Goal: Find contact information: Obtain details needed to contact an individual or organization

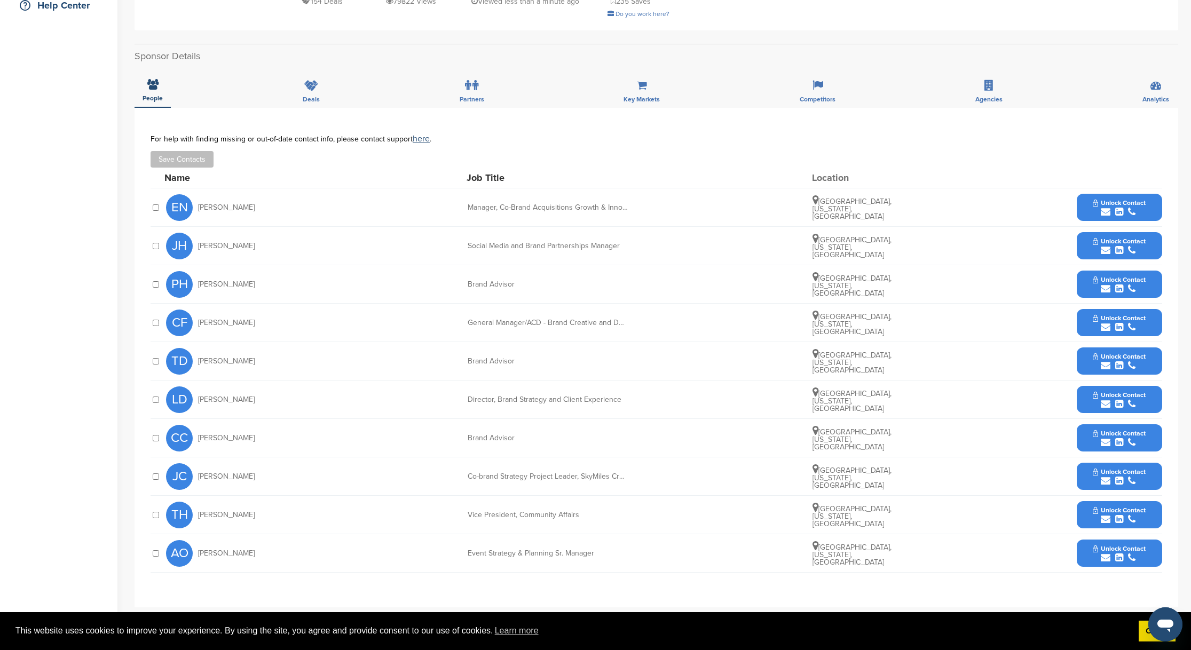
scroll to position [273, 0]
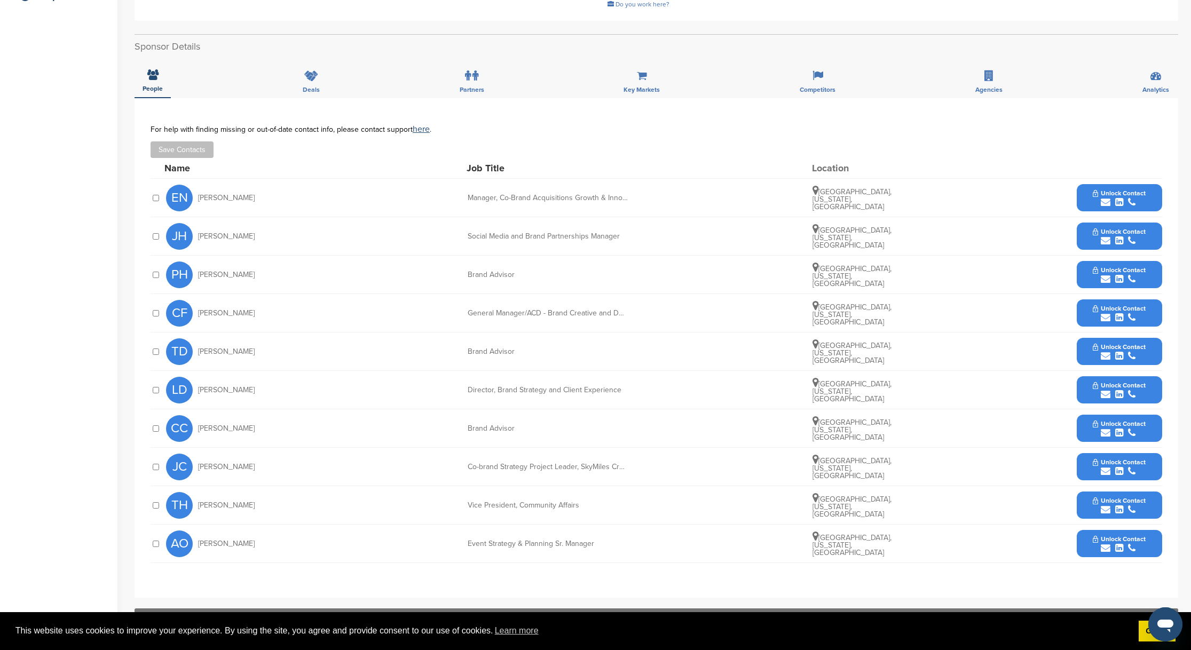
click at [1081, 382] on span "Unlock Contact" at bounding box center [1118, 385] width 53 height 7
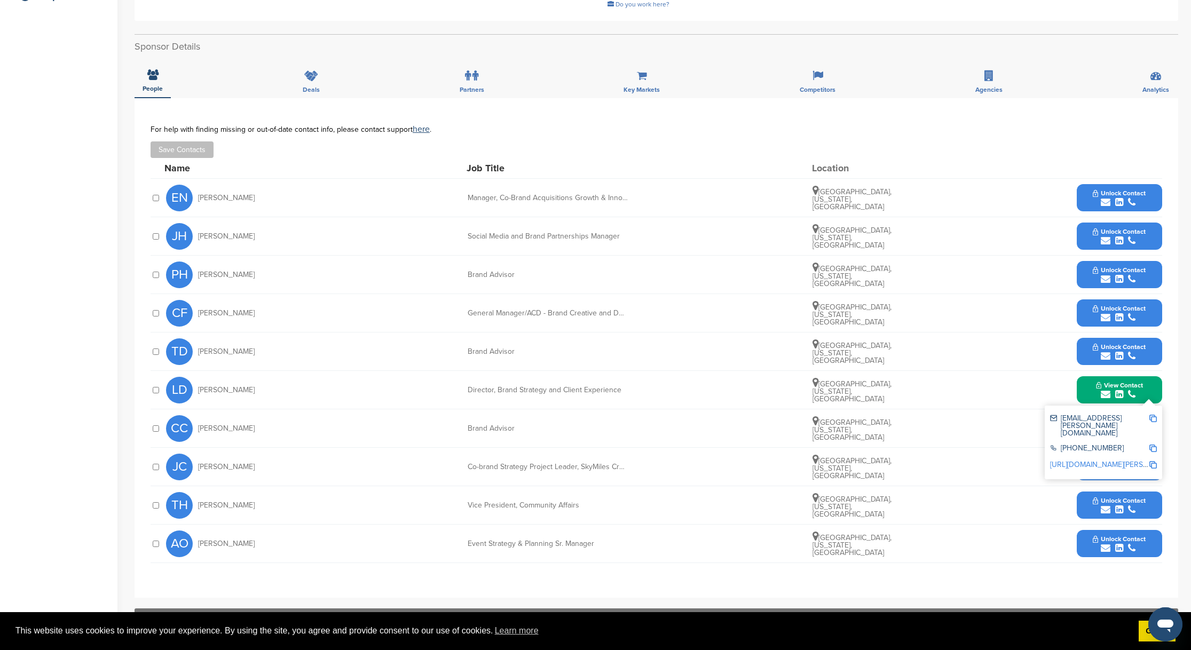
click at [1081, 460] on link "https://www.linkedin.com/in/lauren-davis-4b190929" at bounding box center [1115, 464] width 130 height 9
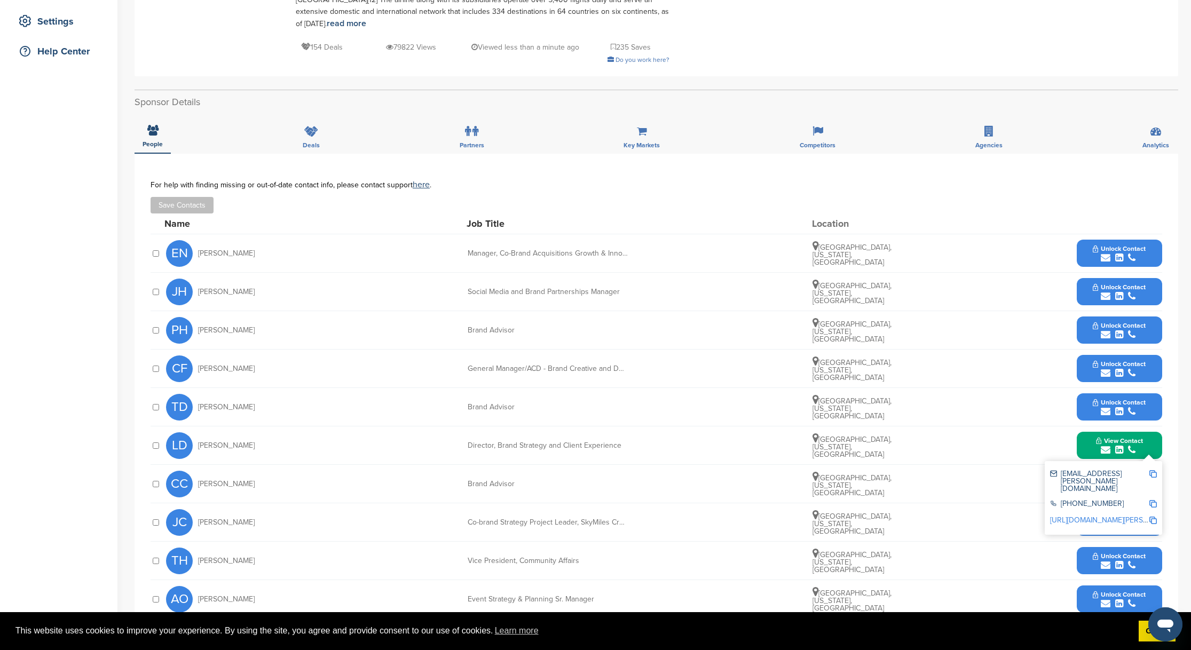
scroll to position [239, 0]
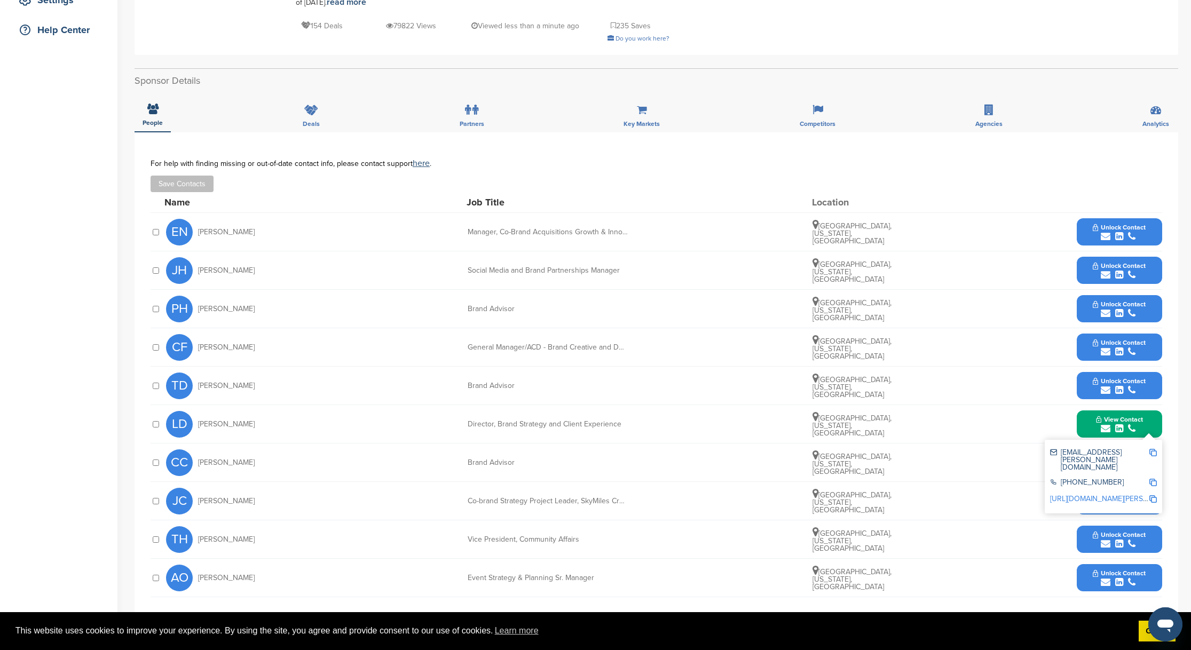
click at [1081, 449] on img at bounding box center [1152, 452] width 7 height 7
click at [1081, 531] on span "Unlock Contact" at bounding box center [1118, 534] width 53 height 7
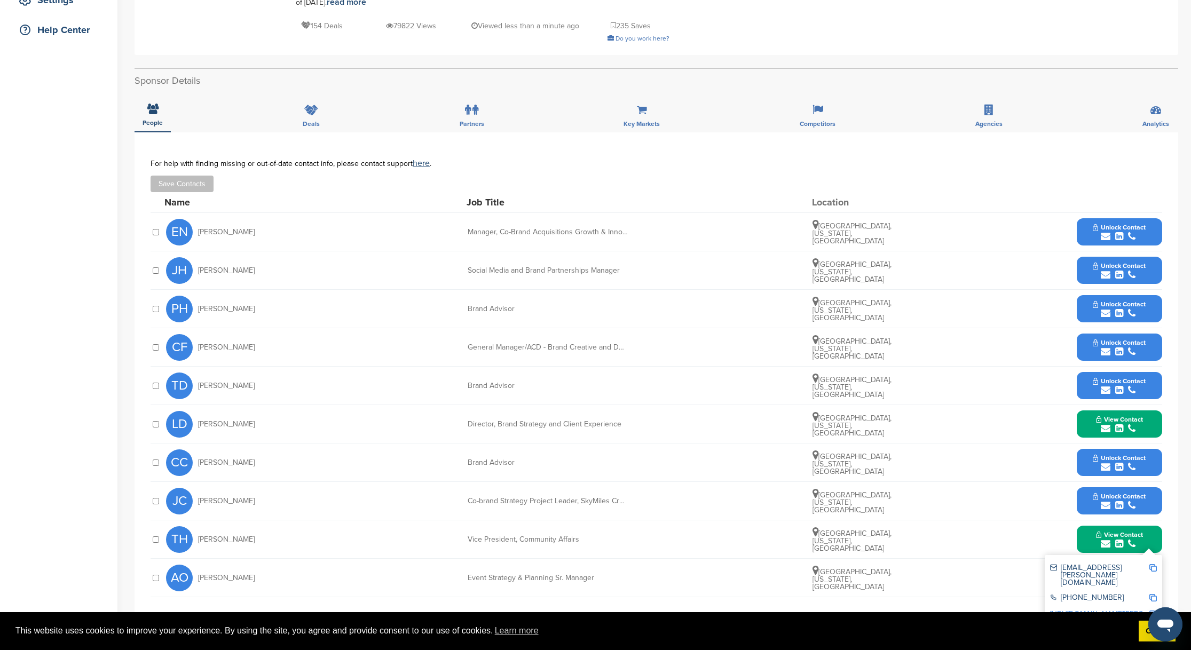
click at [1081, 564] on img at bounding box center [1152, 567] width 7 height 7
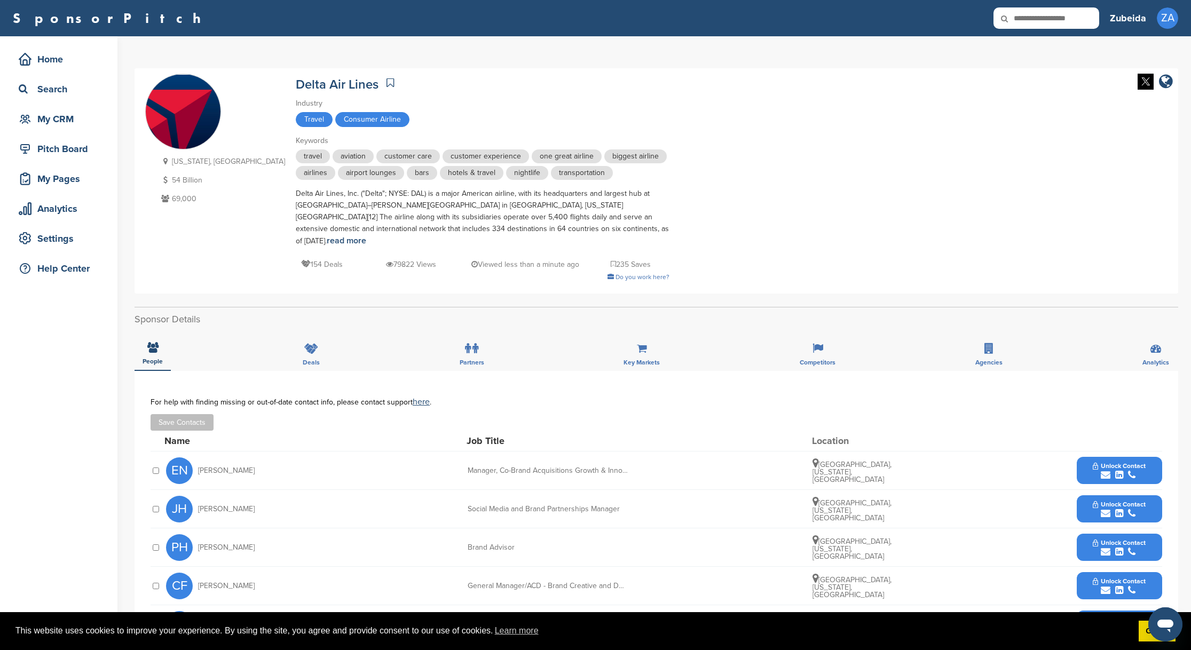
scroll to position [0, 0]
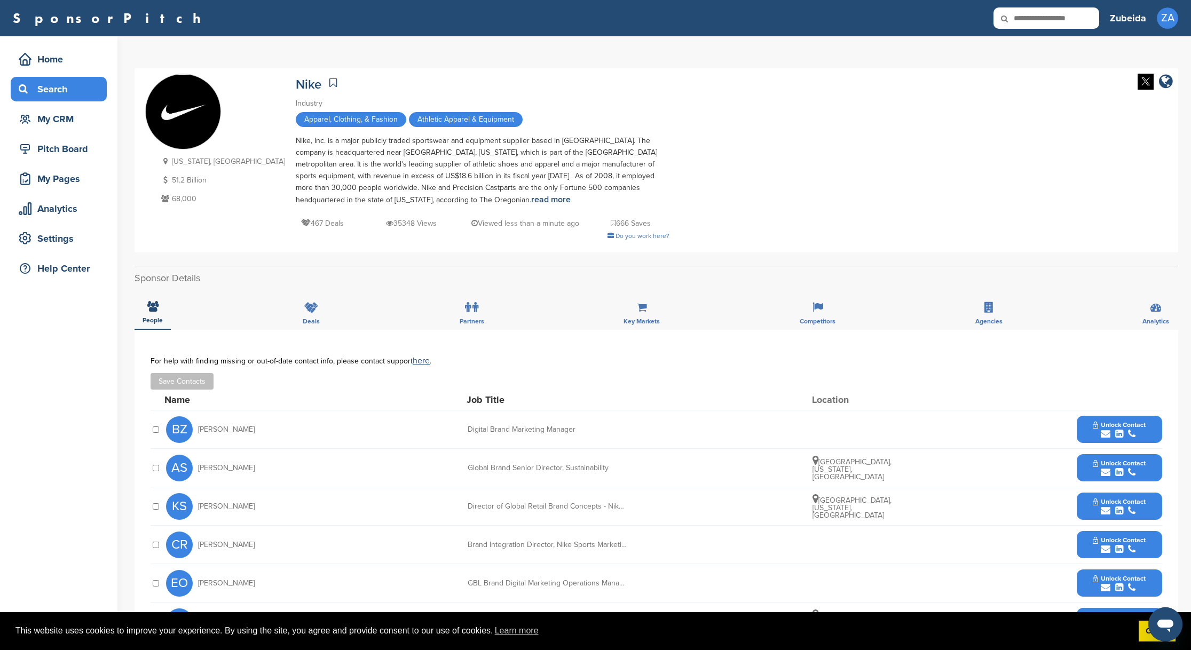
click at [39, 89] on div "Search" at bounding box center [61, 89] width 91 height 19
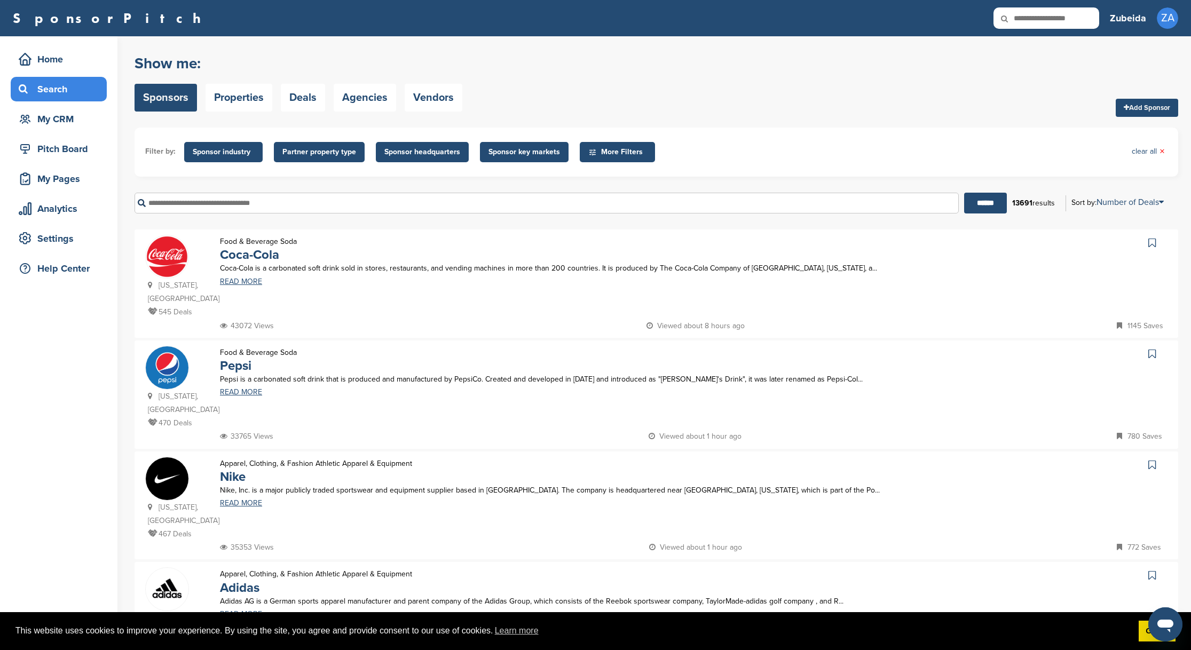
click at [230, 152] on span "Sponsor industry" at bounding box center [223, 152] width 61 height 12
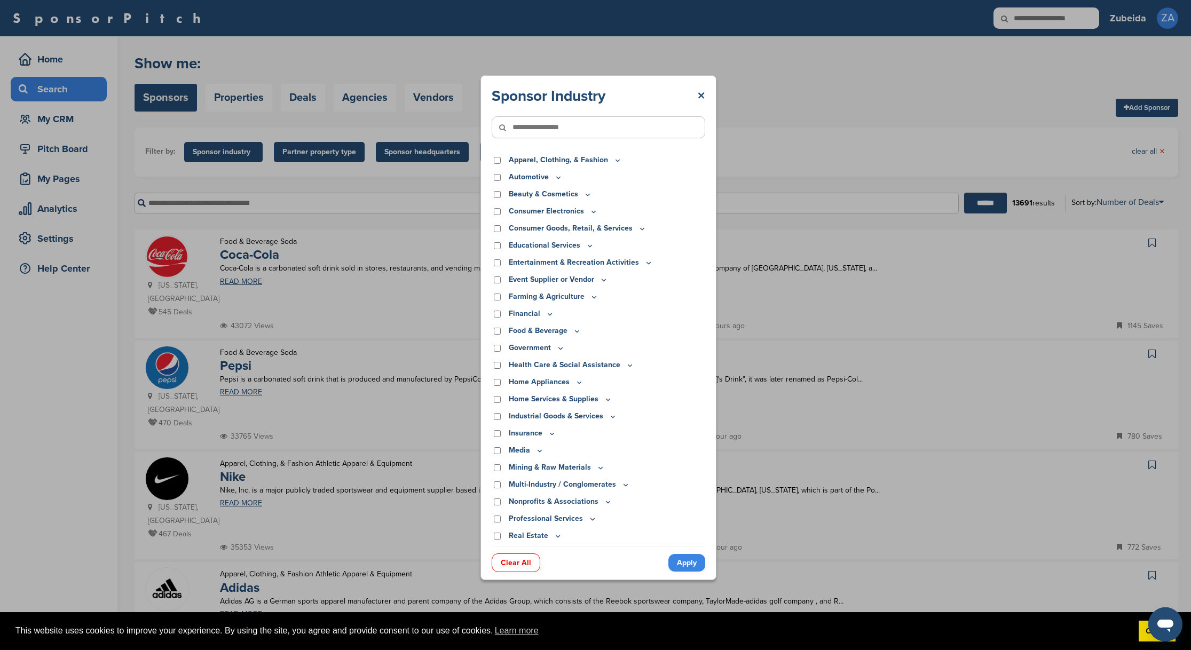
click at [224, 152] on div "Sponsor Industry × Apparel, Clothing, & Fashion Accessories Athletic Apparel & …" at bounding box center [598, 327] width 1196 height 655
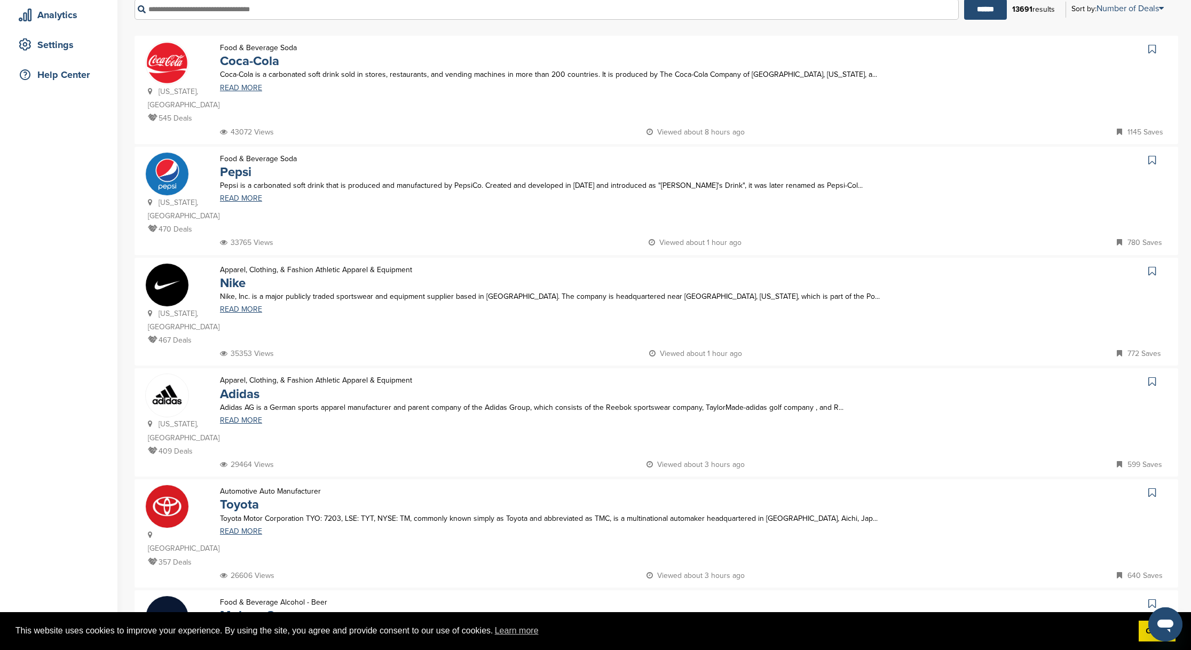
scroll to position [205, 0]
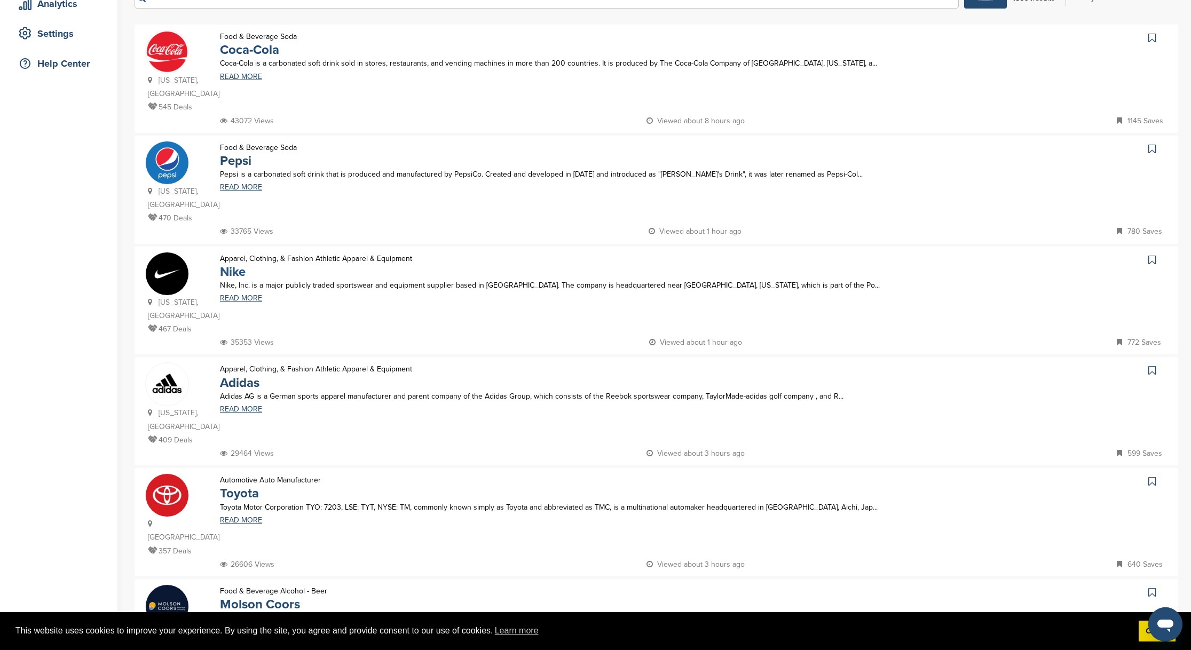
click at [227, 264] on link "Nike" at bounding box center [233, 271] width 26 height 15
click at [176, 260] on img at bounding box center [167, 273] width 43 height 43
click at [178, 264] on img at bounding box center [167, 273] width 43 height 43
click at [238, 264] on link "Nike" at bounding box center [233, 271] width 26 height 15
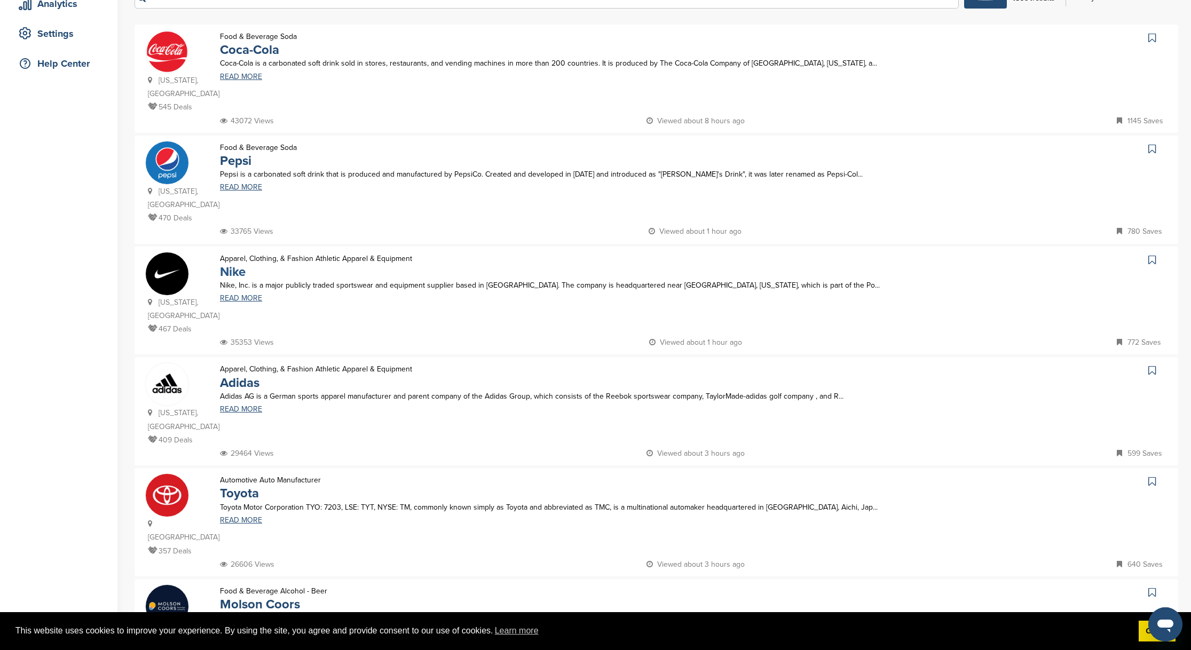
click at [238, 264] on link "Nike" at bounding box center [233, 271] width 26 height 15
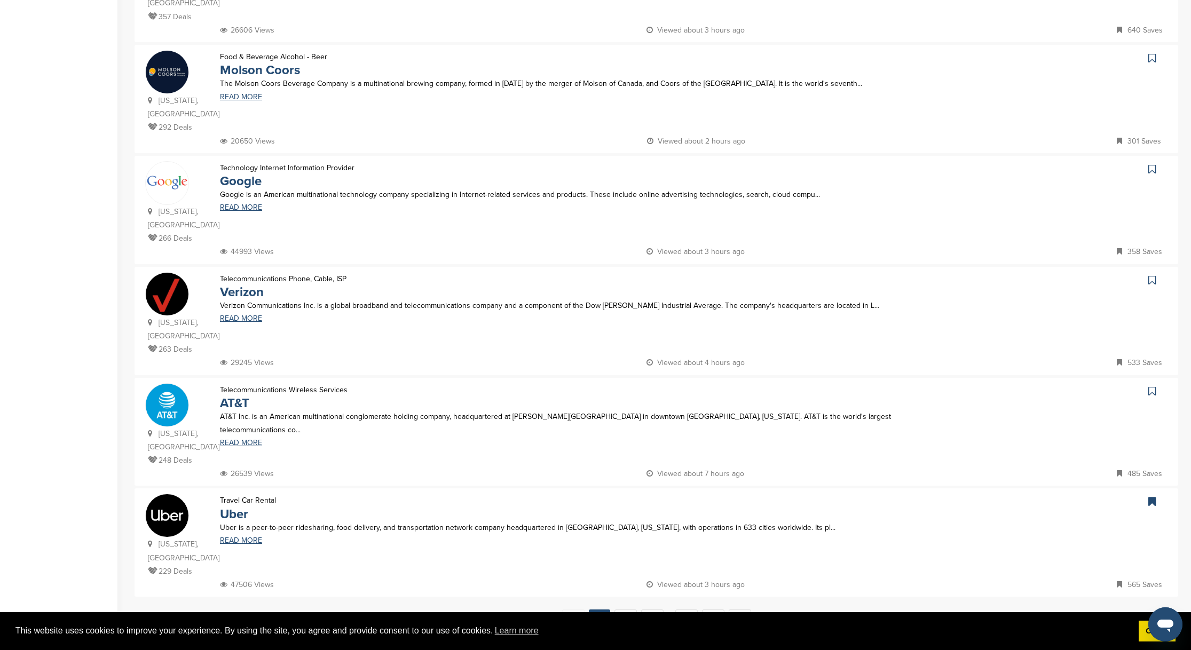
scroll to position [772, 0]
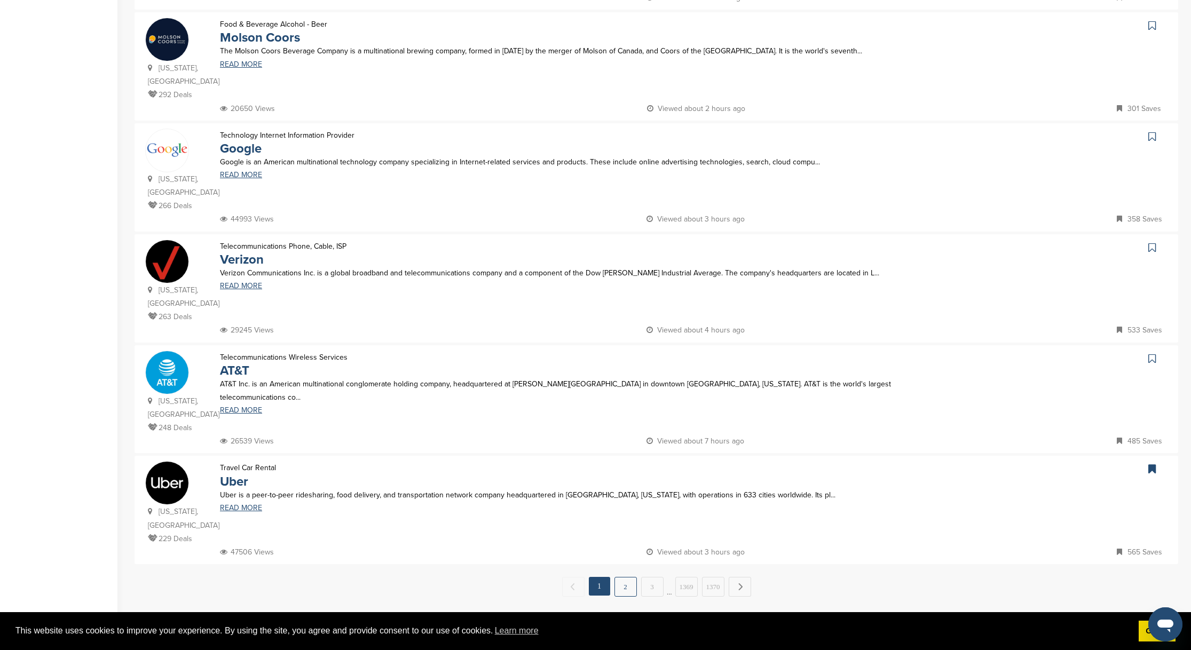
click at [626, 577] on link "2" at bounding box center [625, 587] width 22 height 20
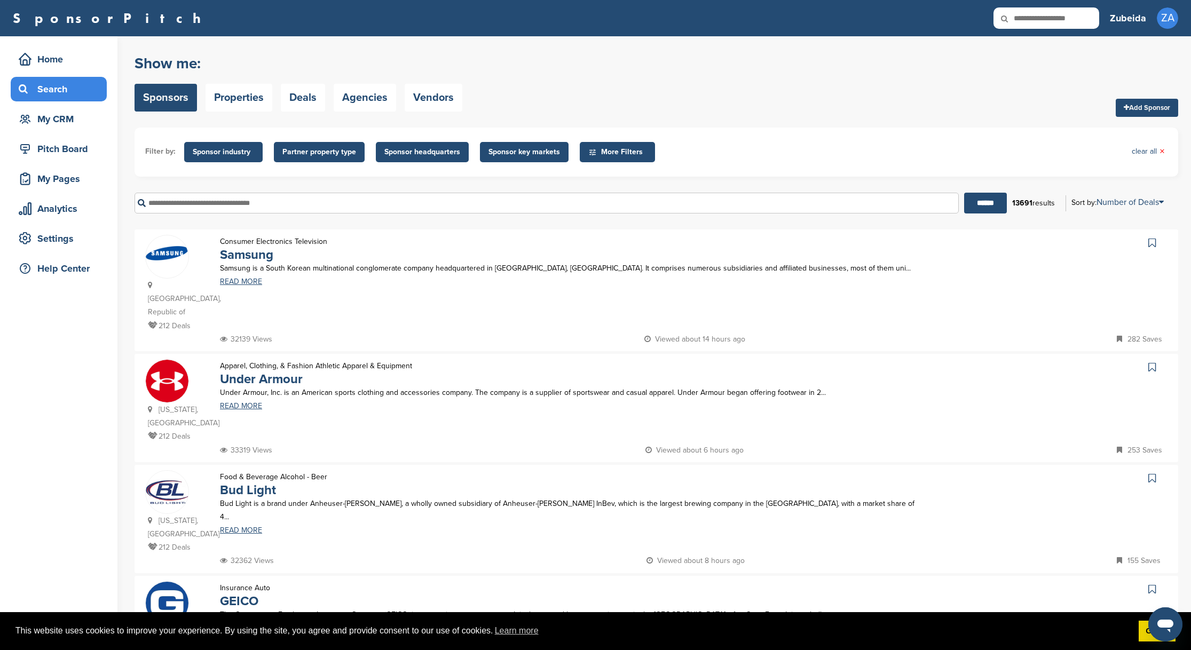
scroll to position [0, 0]
click at [255, 371] on link "Under Armour" at bounding box center [261, 378] width 83 height 15
click at [254, 371] on link "Under Armour" at bounding box center [261, 378] width 83 height 15
click at [242, 402] on link "READ MORE" at bounding box center [568, 405] width 697 height 7
click at [168, 367] on img at bounding box center [167, 381] width 43 height 43
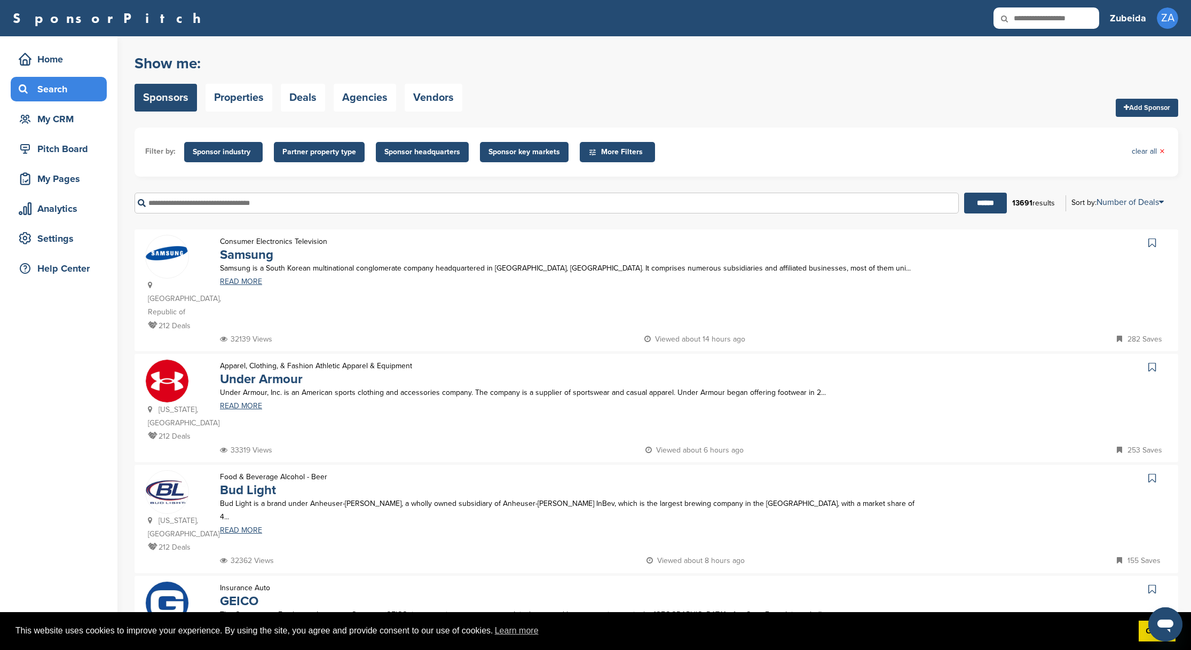
click at [162, 370] on img at bounding box center [167, 381] width 43 height 43
click at [178, 360] on img at bounding box center [167, 381] width 43 height 43
click at [258, 371] on link "Under Armour" at bounding box center [261, 378] width 83 height 15
click at [256, 371] on link "Under Armour" at bounding box center [261, 378] width 83 height 15
click at [170, 375] on img at bounding box center [167, 381] width 43 height 43
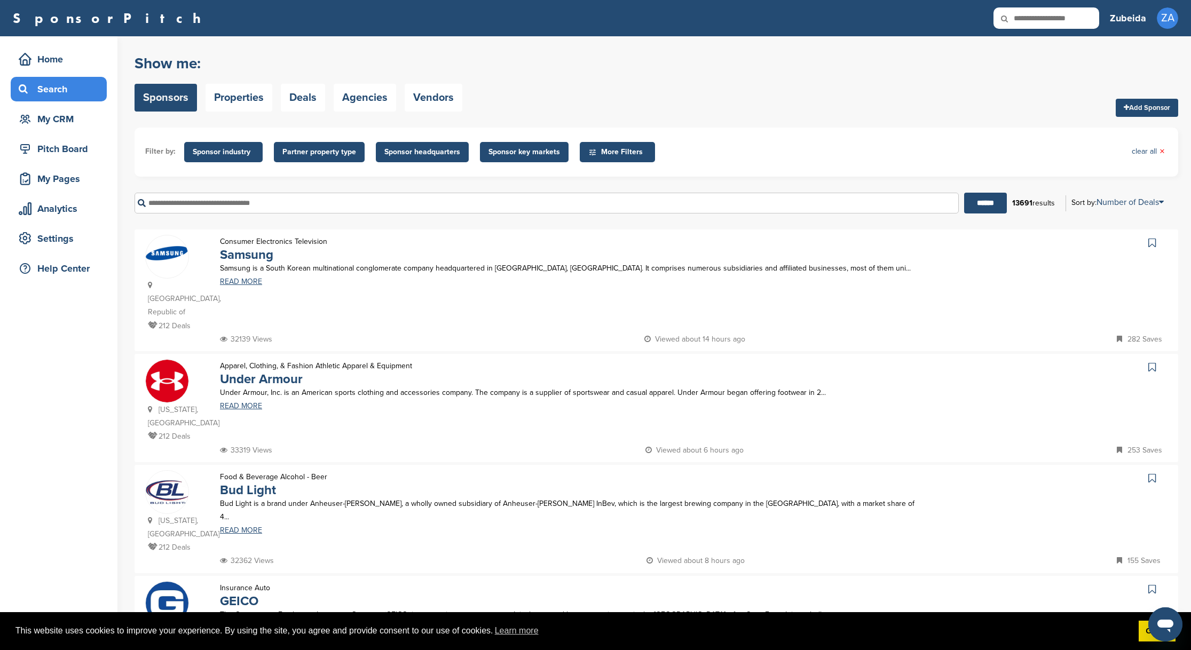
click at [366, 372] on p "Under Armour" at bounding box center [316, 378] width 192 height 13
click at [360, 359] on p "Apparel, Clothing, & Fashion Athletic Apparel & Equipment" at bounding box center [316, 365] width 192 height 13
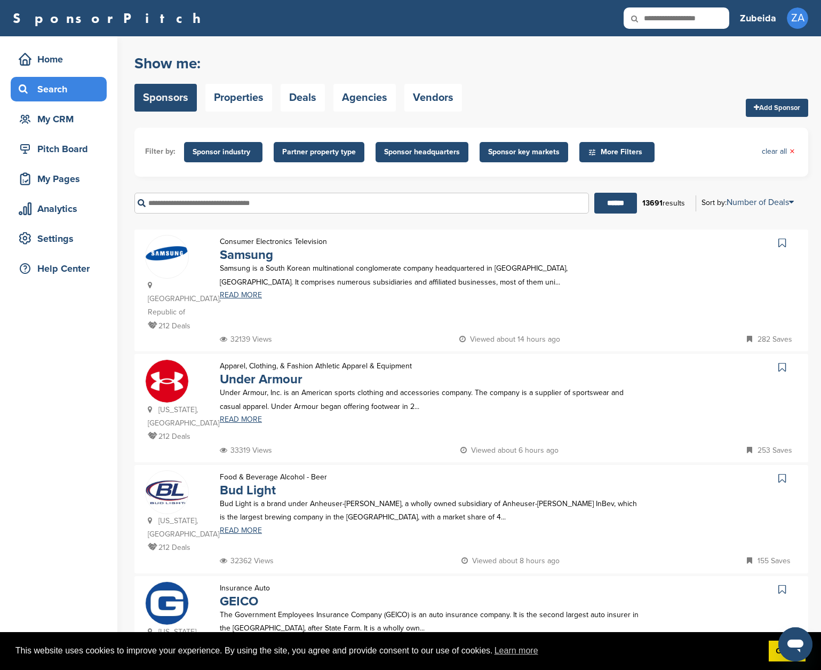
click at [282, 394] on p "Under Armour, Inc. is an American sports clothing and accessories company. The …" at bounding box center [430, 399] width 420 height 27
click at [229, 371] on link "Under Armour" at bounding box center [261, 378] width 83 height 15
click at [171, 371] on img at bounding box center [167, 381] width 43 height 43
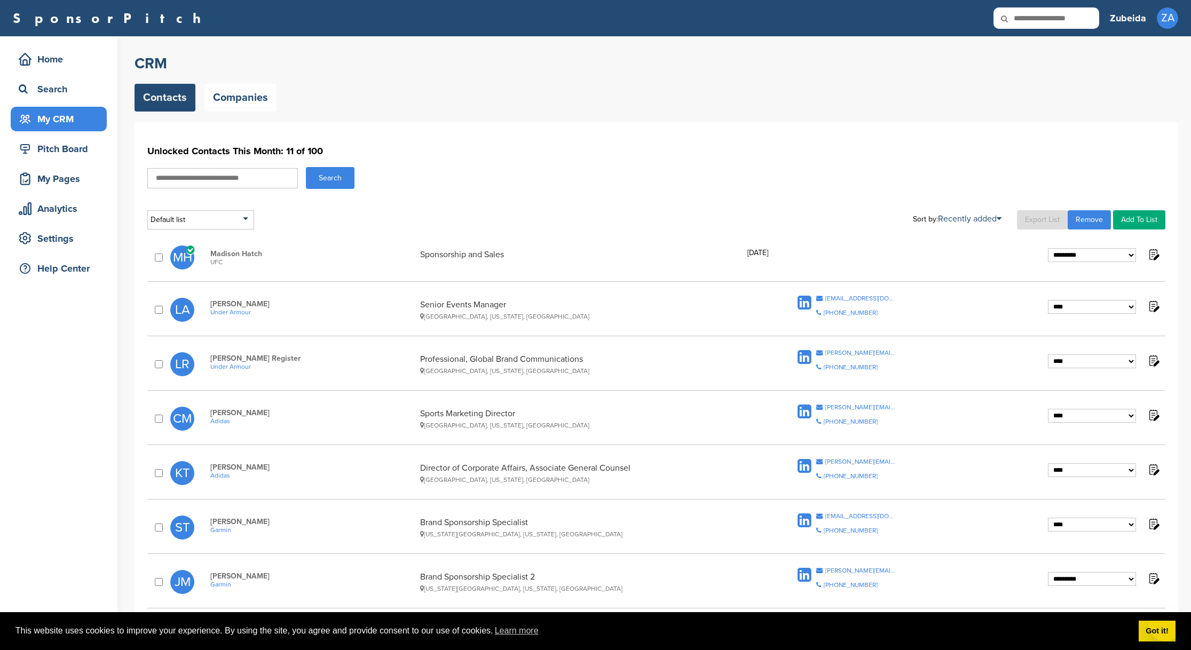
select select "****"
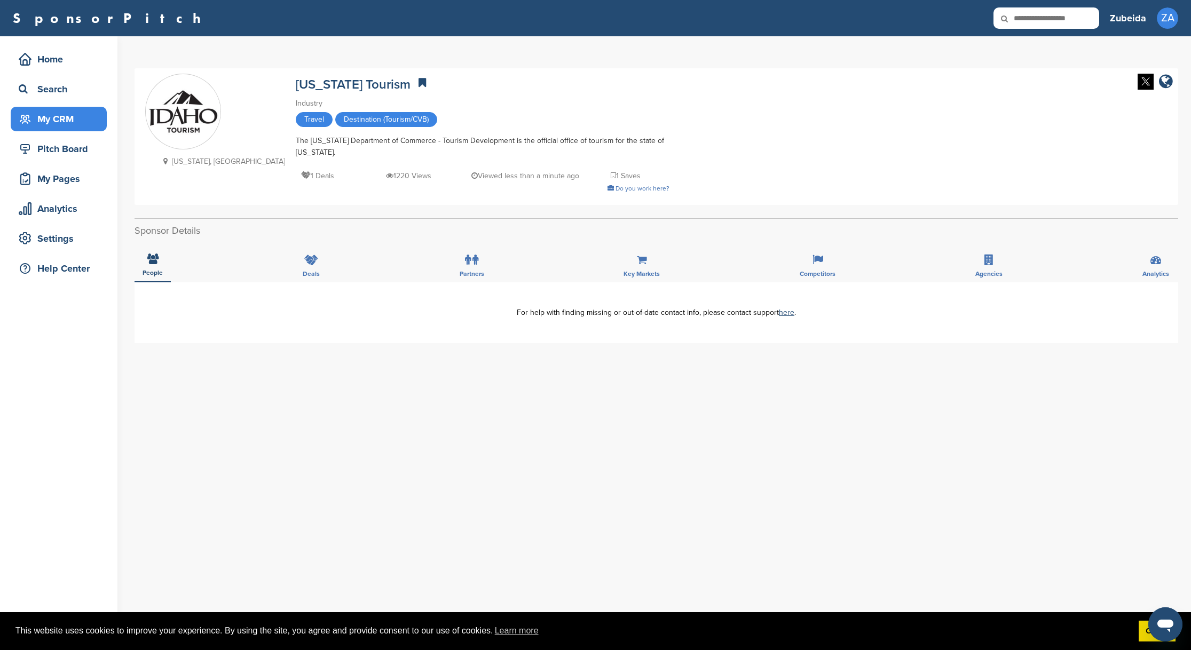
click at [45, 118] on div "My CRM" at bounding box center [61, 118] width 91 height 19
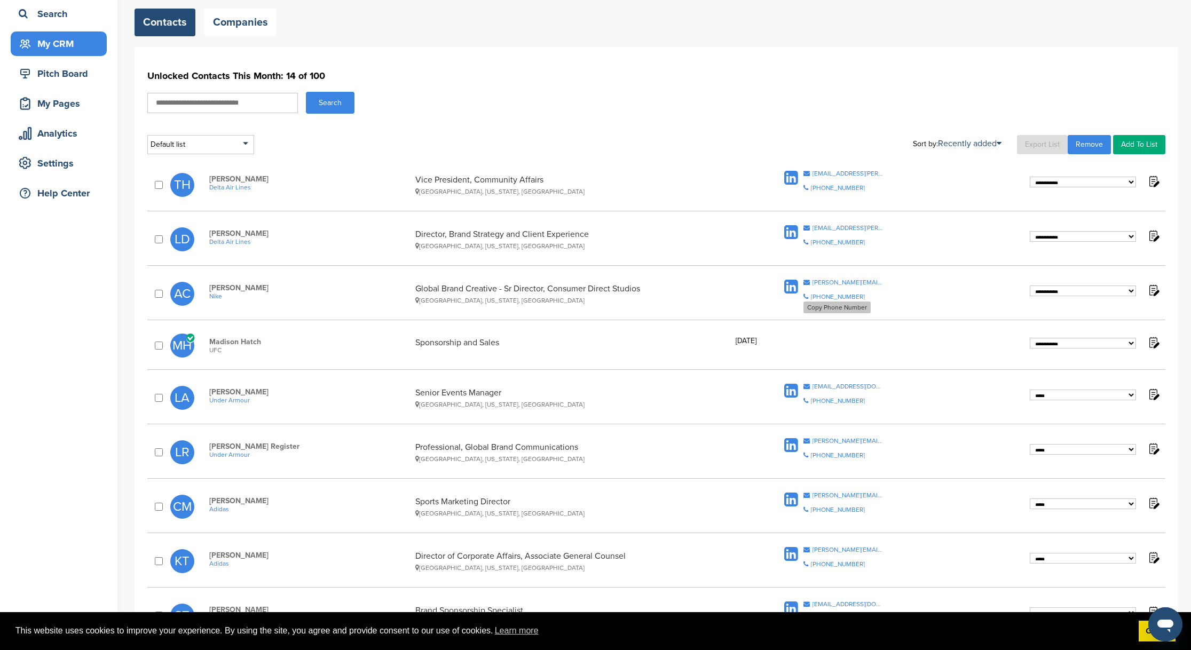
scroll to position [62, 0]
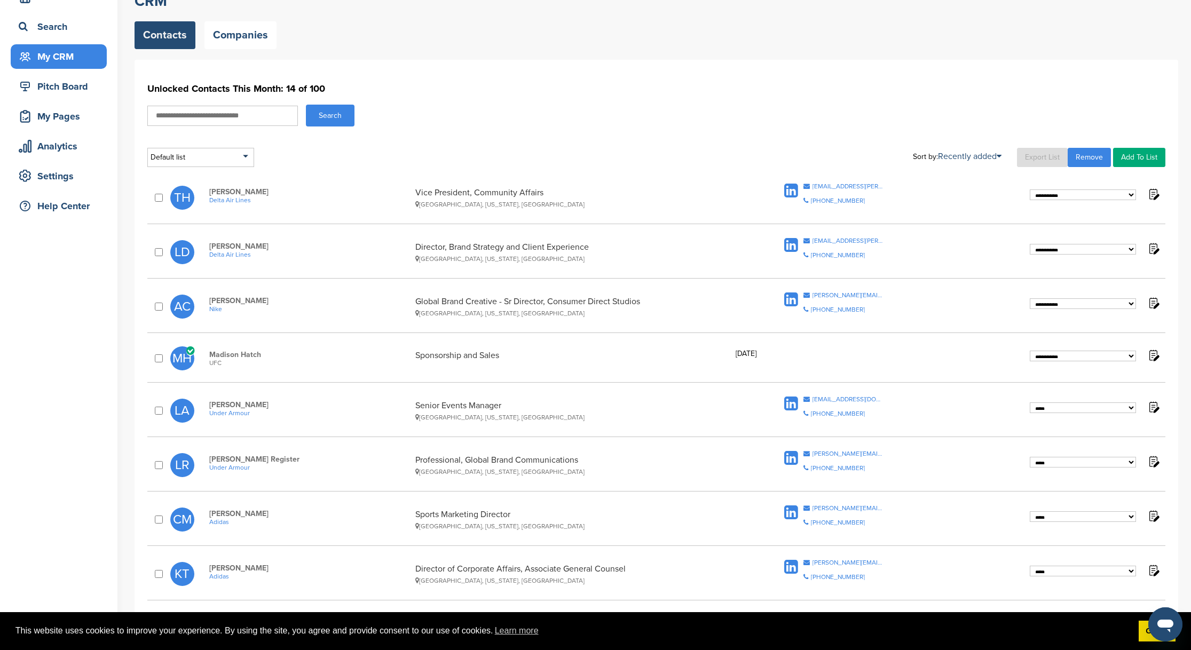
click at [1048, 309] on div "**********" at bounding box center [1094, 303] width 130 height 15
select select "****"
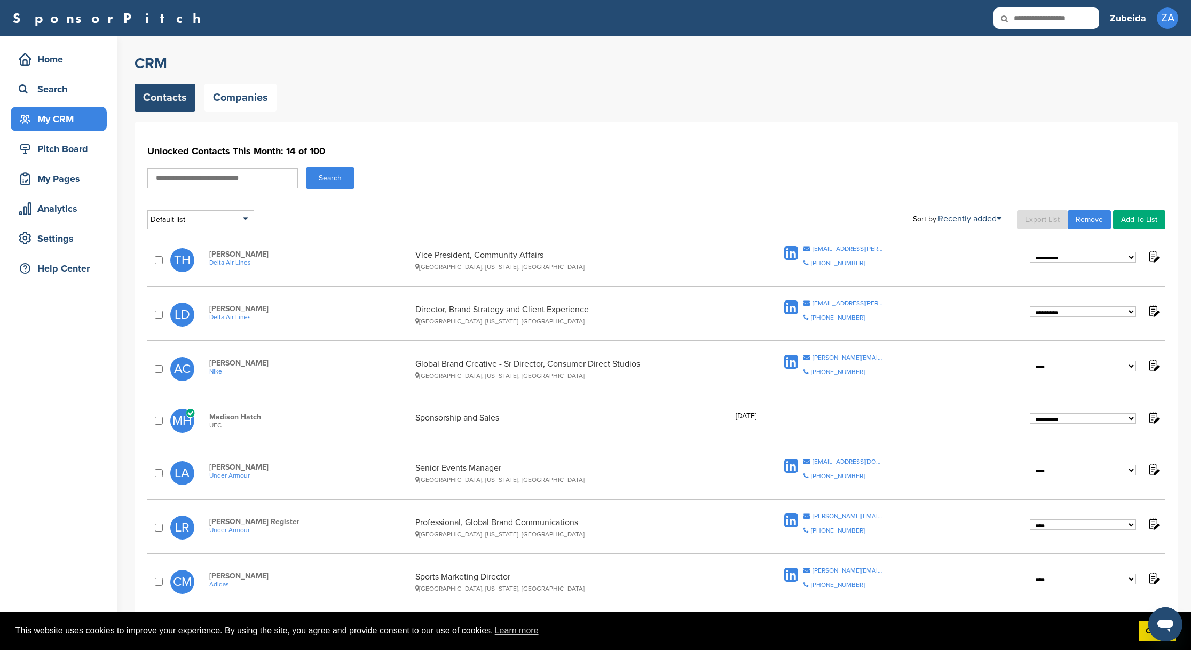
scroll to position [0, 0]
click at [889, 415] on div "**********" at bounding box center [656, 420] width 1018 height 35
click at [815, 420] on div "**********" at bounding box center [656, 420] width 1018 height 35
drag, startPoint x: 265, startPoint y: 416, endPoint x: 207, endPoint y: 418, distance: 57.7
click at [207, 418] on div "Madison Hatch UFC Sponsorship and Sales 08/10/2025" at bounding box center [490, 421] width 583 height 17
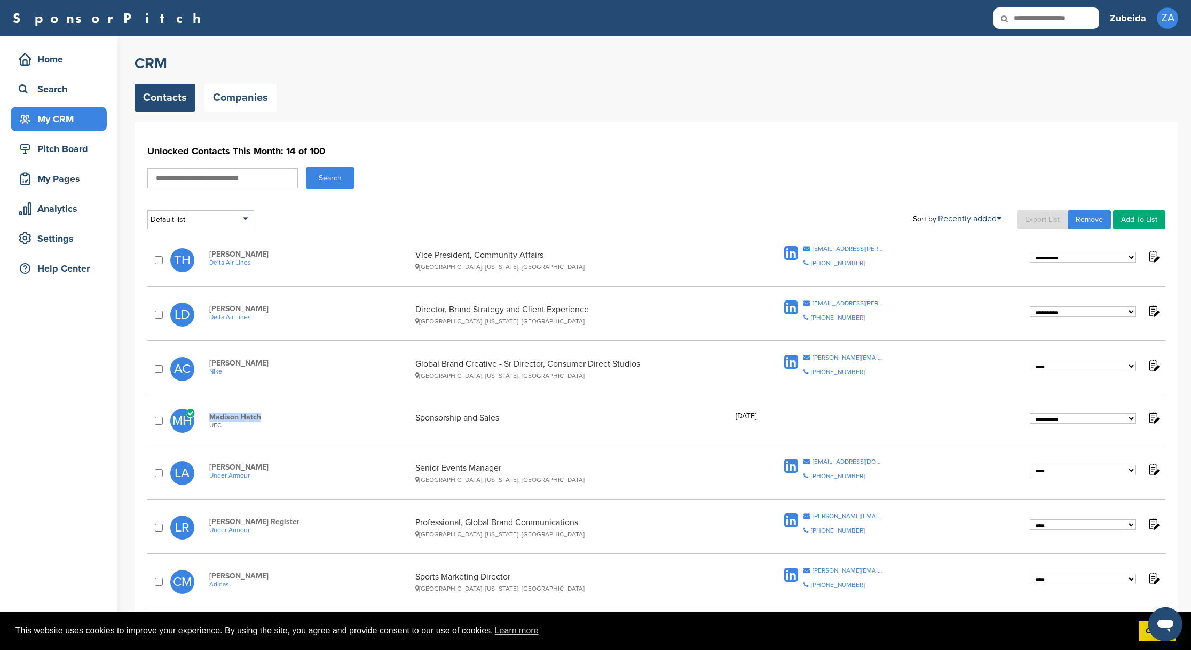
copy span "Madison Hatch"
click at [512, 117] on div "**********" at bounding box center [655, 532] width 1043 height 956
